Goal: Use online tool/utility: Utilize a website feature to perform a specific function

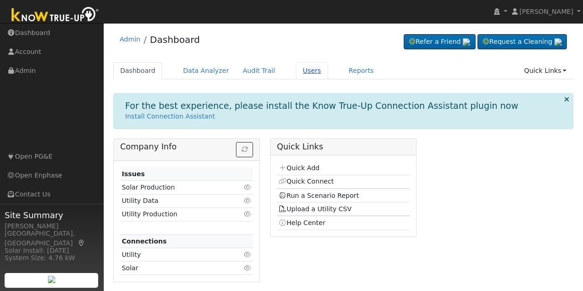
click at [300, 68] on link "Users" at bounding box center [312, 70] width 32 height 17
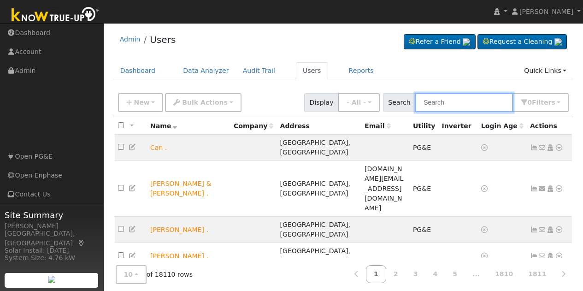
click at [467, 103] on input "text" at bounding box center [464, 102] width 98 height 19
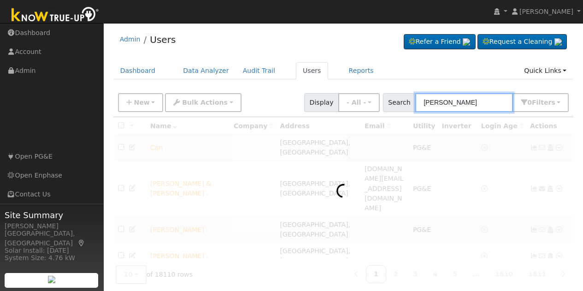
type input "kyle hickey"
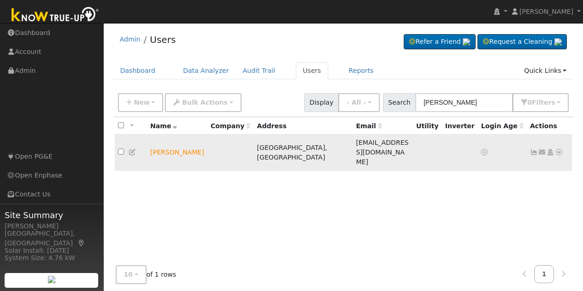
click at [560, 149] on icon at bounding box center [559, 152] width 8 height 6
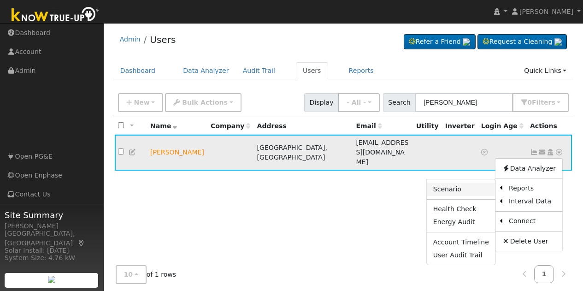
click at [461, 182] on link "Scenario" at bounding box center [461, 188] width 69 height 13
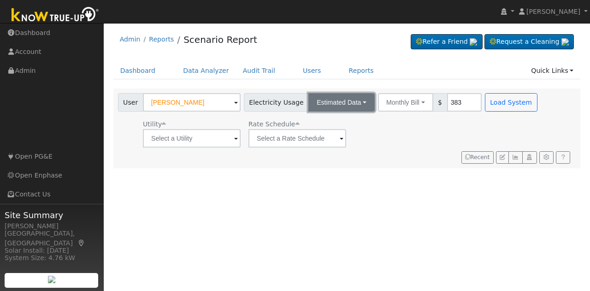
click at [350, 98] on button "Estimated Data" at bounding box center [341, 102] width 66 height 18
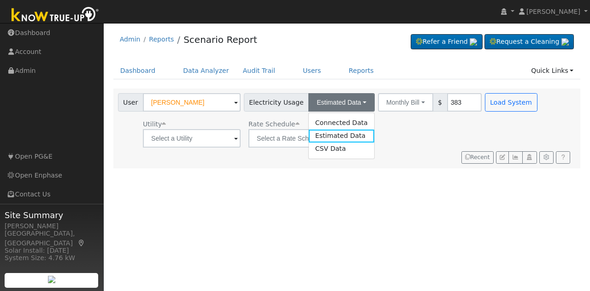
click at [414, 135] on div "Utility Rate Schedule" at bounding box center [328, 131] width 425 height 31
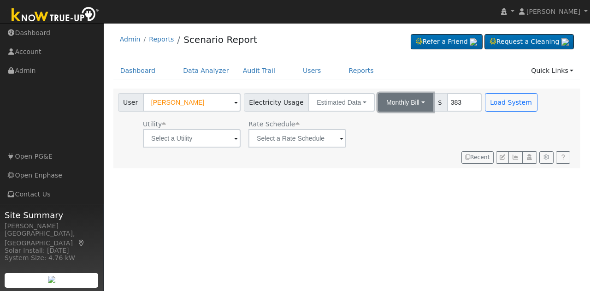
click at [400, 101] on button "Monthly Bill" at bounding box center [405, 102] width 55 height 18
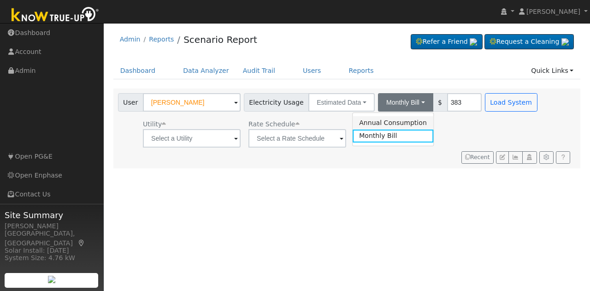
click at [391, 119] on link "Annual Consumption" at bounding box center [392, 122] width 81 height 13
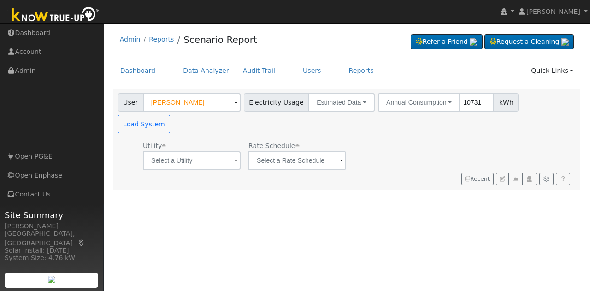
type input "10731"
click at [157, 151] on input "text" at bounding box center [192, 160] width 98 height 18
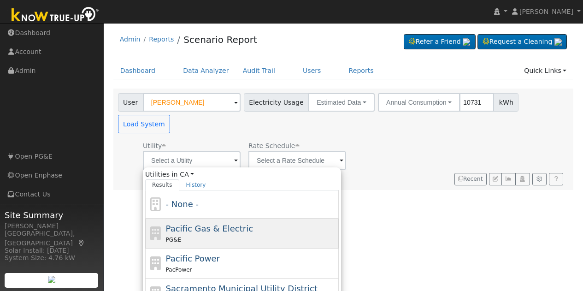
click at [220, 223] on span "Pacific Gas & Electric" at bounding box center [209, 228] width 87 height 10
type input "Pacific Gas & Electric"
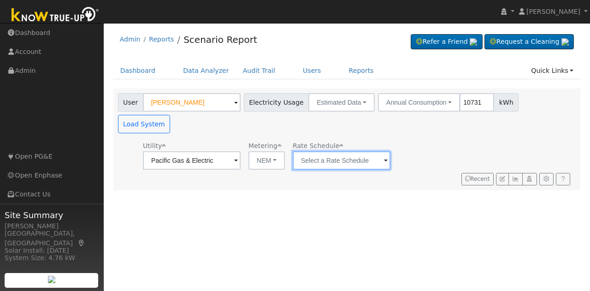
click at [339, 151] on input "text" at bounding box center [342, 160] width 98 height 18
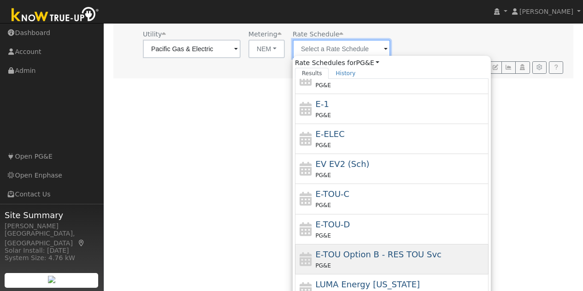
scroll to position [122, 0]
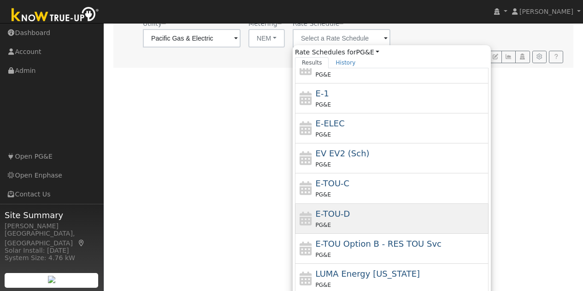
click at [356, 220] on div "PG&E" at bounding box center [401, 225] width 171 height 10
type input "E-TOU-D"
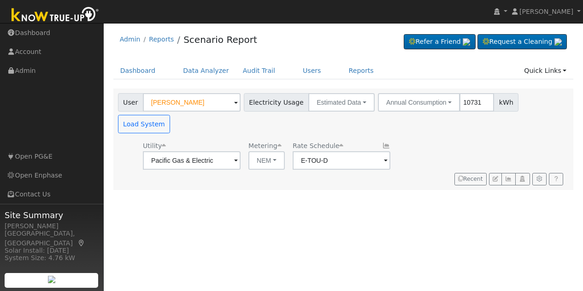
scroll to position [0, 0]
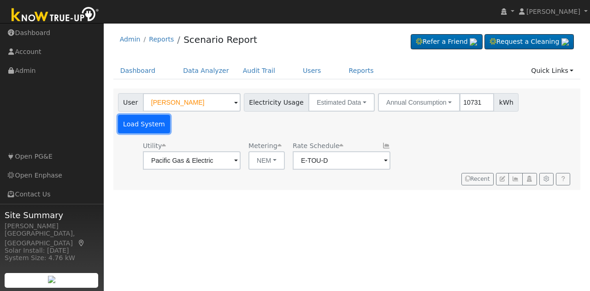
click at [170, 115] on button "Load System" at bounding box center [144, 124] width 53 height 18
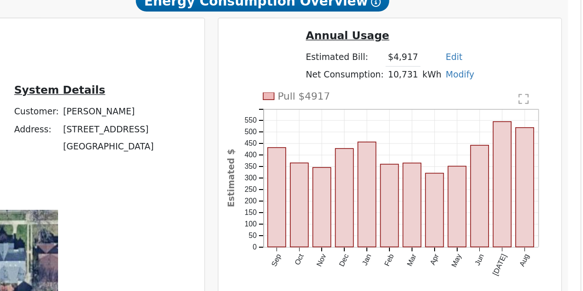
scroll to position [207, 0]
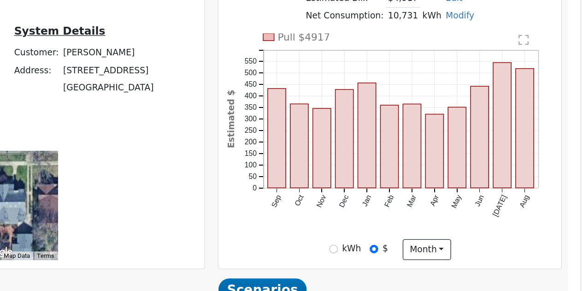
type input "100"
type input "110"
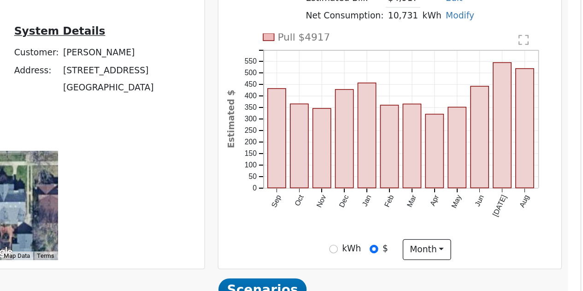
type input "110"
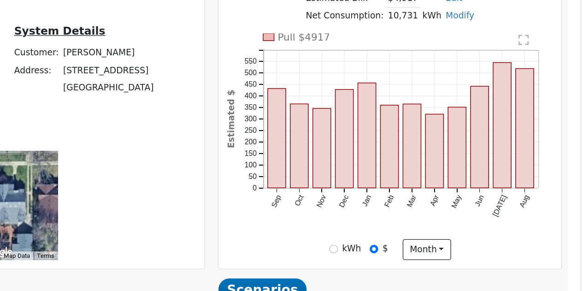
type input "88"
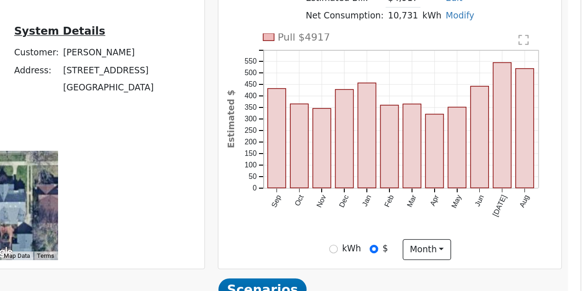
type input "20"
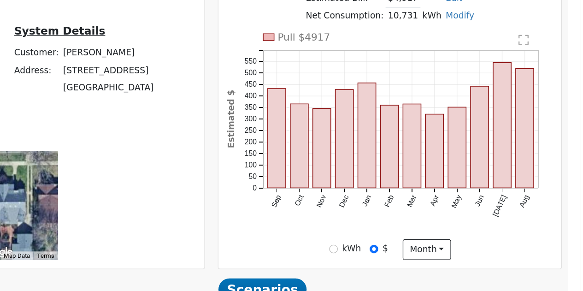
type input "15"
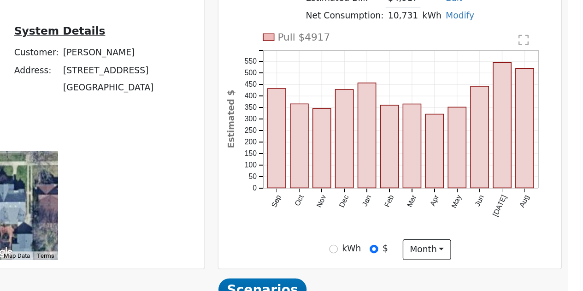
type input "20"
type input "30"
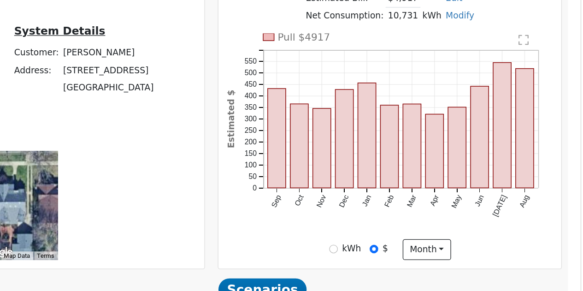
type input "20"
type input "30"
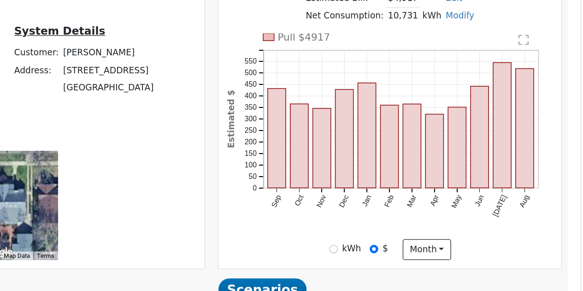
type input "13.5"
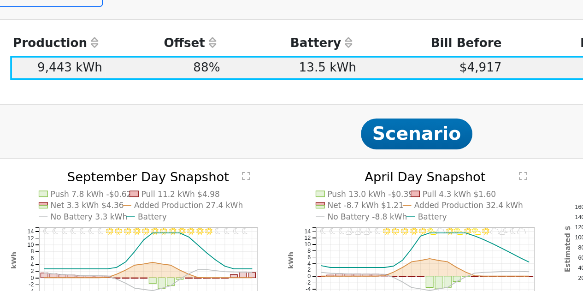
scroll to position [492, 0]
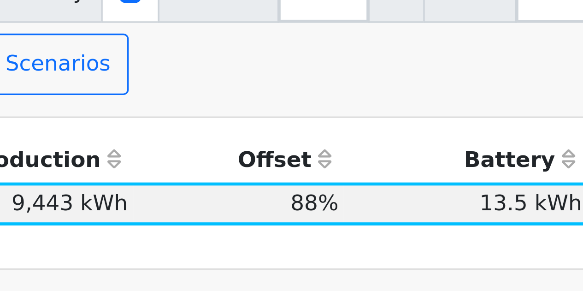
click at [157, 246] on text "No Battery 3.3 kWh" at bounding box center [166, 248] width 41 height 5
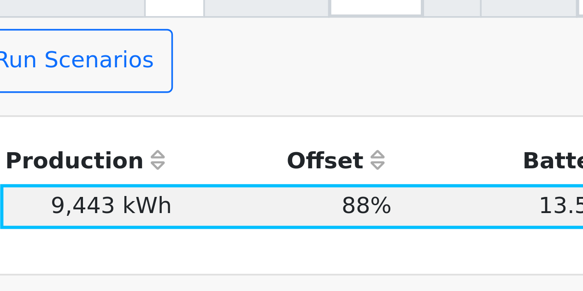
click at [199, 223] on icon "11PM - undefined 10PM - Clear 9PM - Clear 8PM - Clear 7PM - Clear 6PM - Clear 5…" at bounding box center [194, 272] width 139 height 99
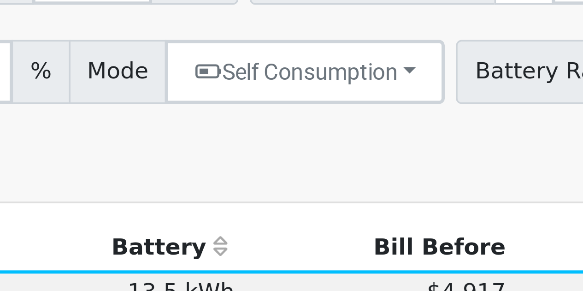
click at [302, 246] on text "No Battery -8.8 kWh" at bounding box center [316, 248] width 43 height 5
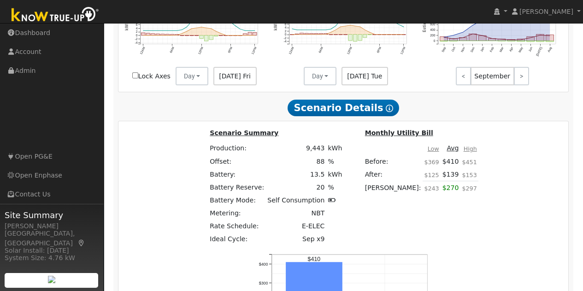
scroll to position [737, 0]
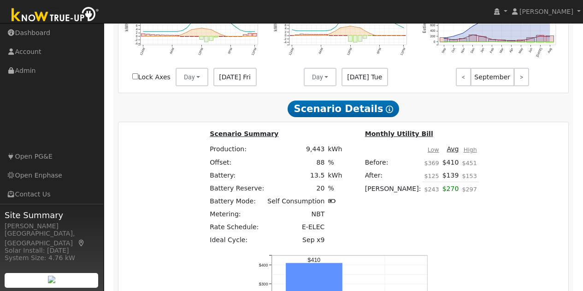
type input "2"
type input "$26,500"
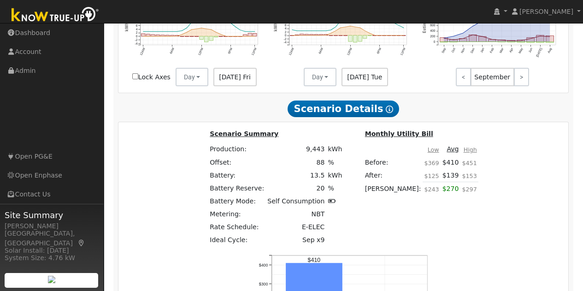
type input "$16,000"
type input "$12,750"
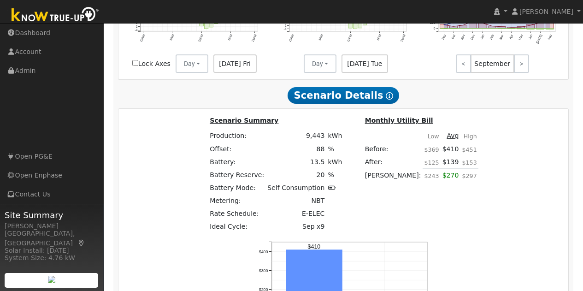
scroll to position [752, 0]
